Goal: Navigation & Orientation: Find specific page/section

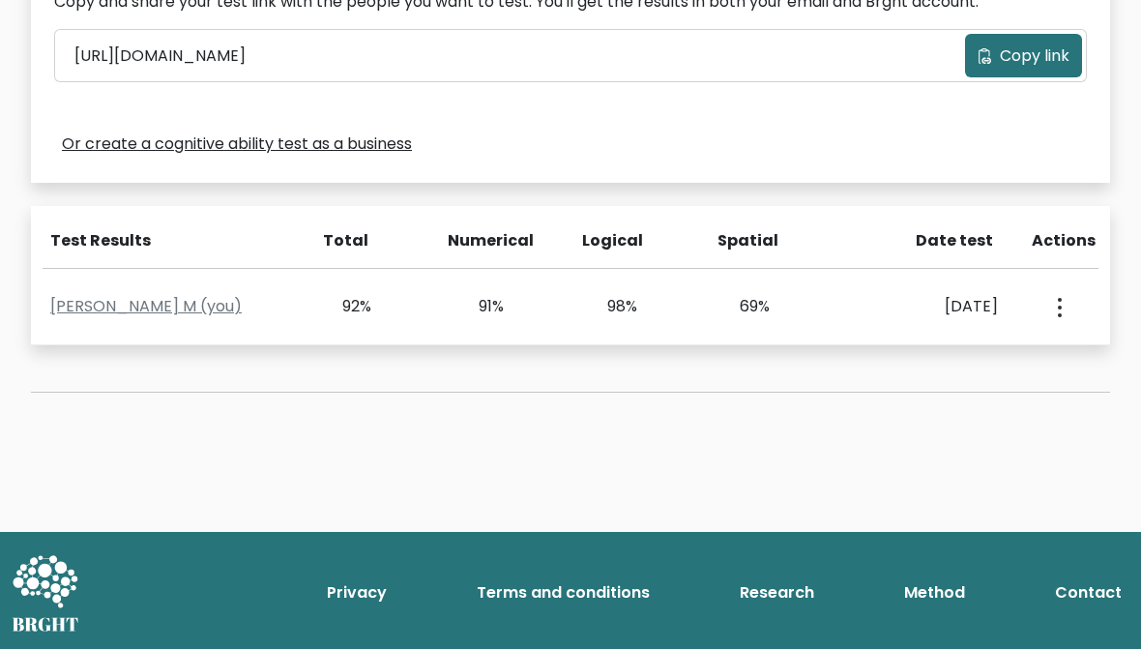
scroll to position [671, 0]
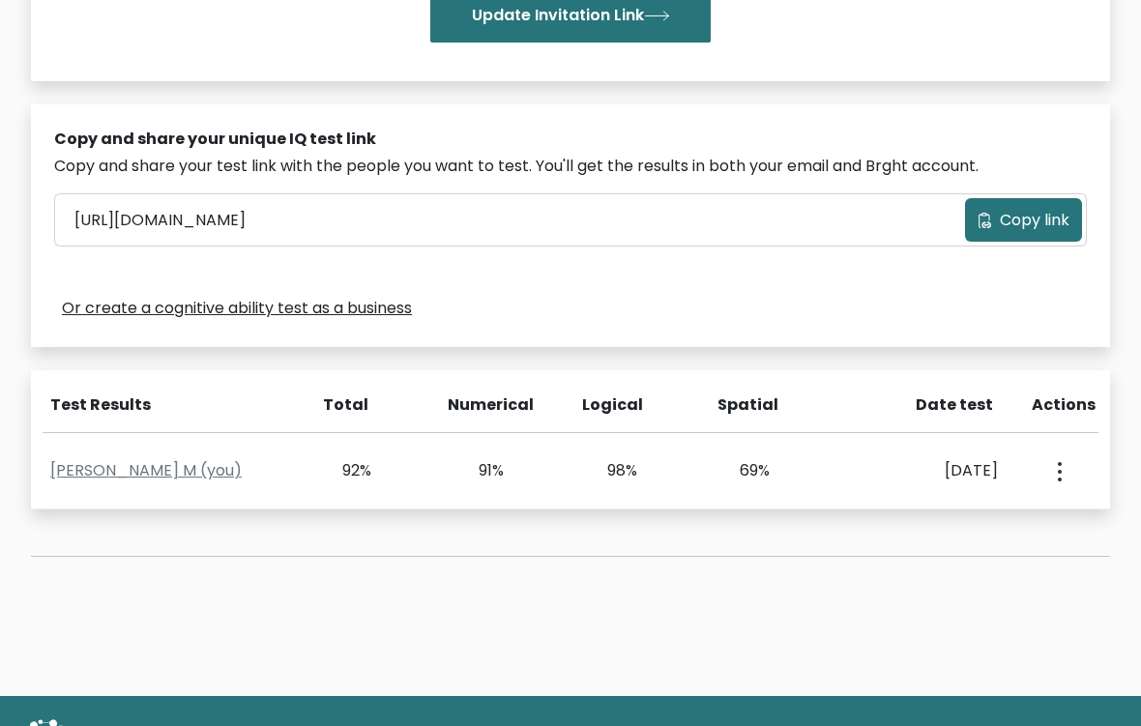
click at [1058, 472] on icon "button" at bounding box center [1060, 472] width 4 height 19
click at [849, 611] on div "Test the IQ of other people 40 questions 30 minutes English Create your unique …" at bounding box center [570, 148] width 1141 height 1097
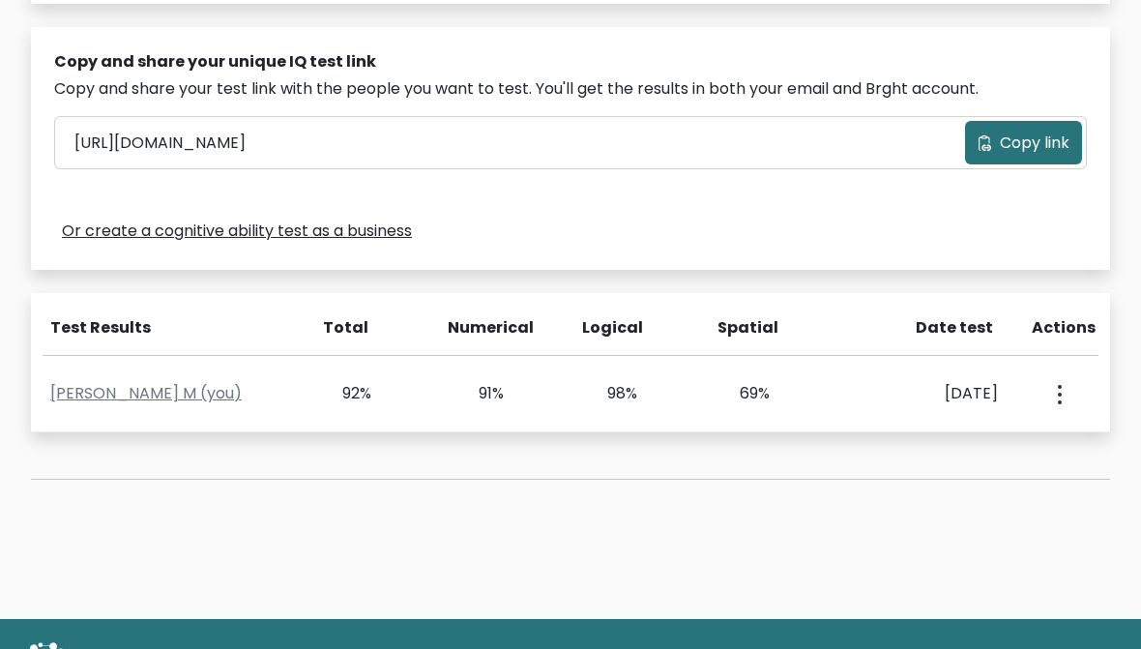
scroll to position [584, 0]
click at [1064, 376] on button "button" at bounding box center [1057, 394] width 15 height 60
click at [997, 513] on div "Test the IQ of other people 40 questions 30 minutes English Create your unique …" at bounding box center [570, 35] width 1102 height 981
click at [168, 385] on link "[PERSON_NAME] M (you)" at bounding box center [145, 393] width 191 height 22
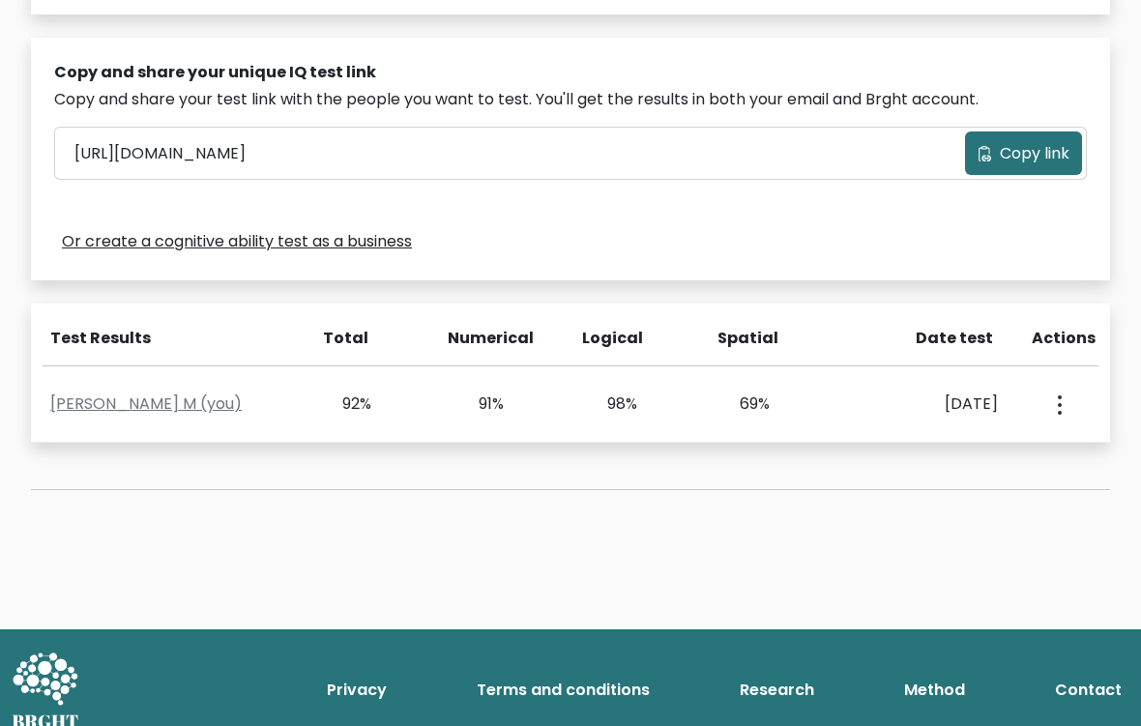
scroll to position [573, 0]
click at [159, 393] on link "[PERSON_NAME] M (you)" at bounding box center [145, 404] width 191 height 22
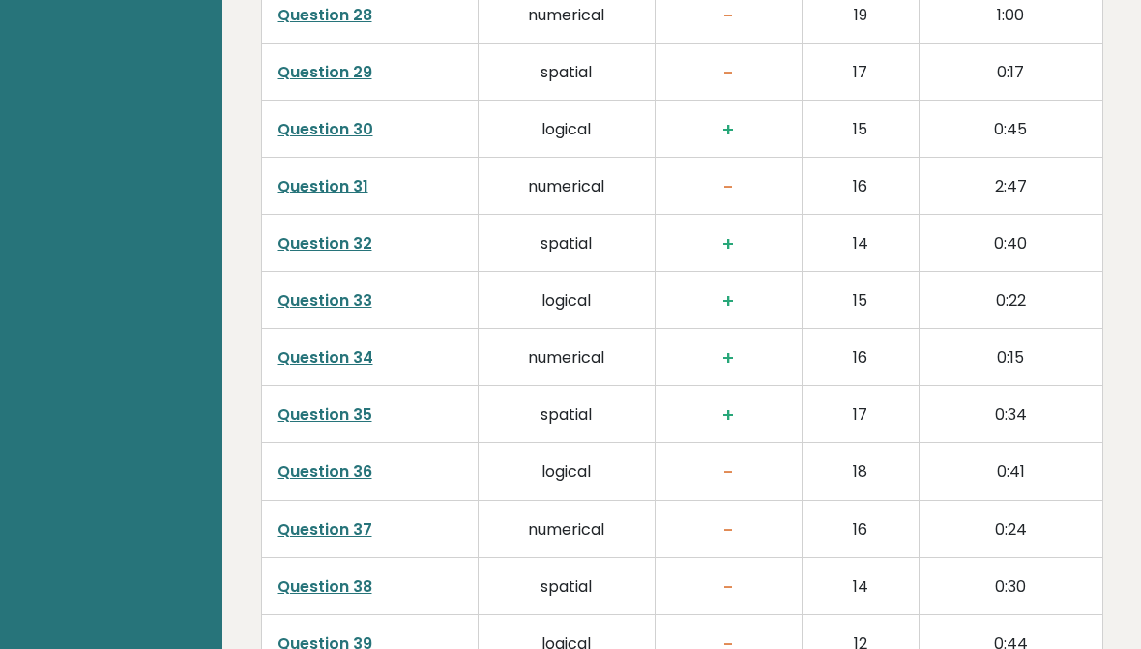
scroll to position [4619, 0]
